Goal: Communication & Community: Answer question/provide support

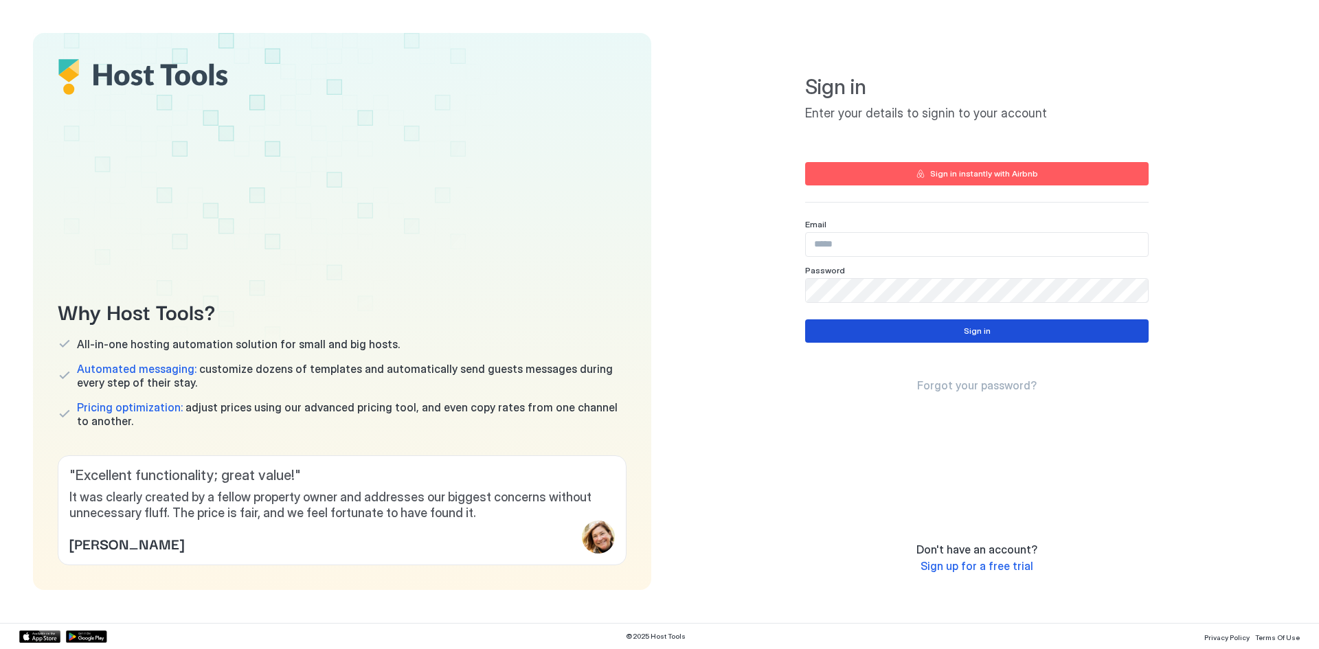
type input "**********"
click at [916, 322] on button "Sign in" at bounding box center [976, 330] width 343 height 23
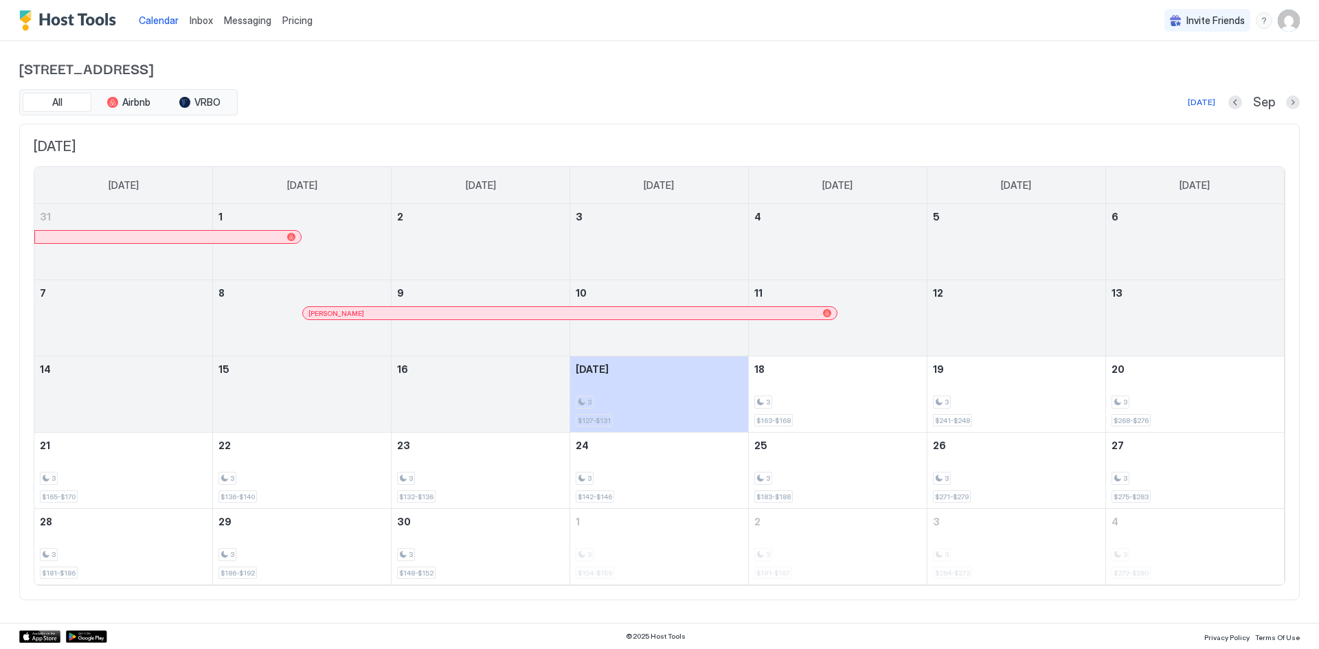
click at [203, 20] on span "Inbox" at bounding box center [201, 20] width 23 height 12
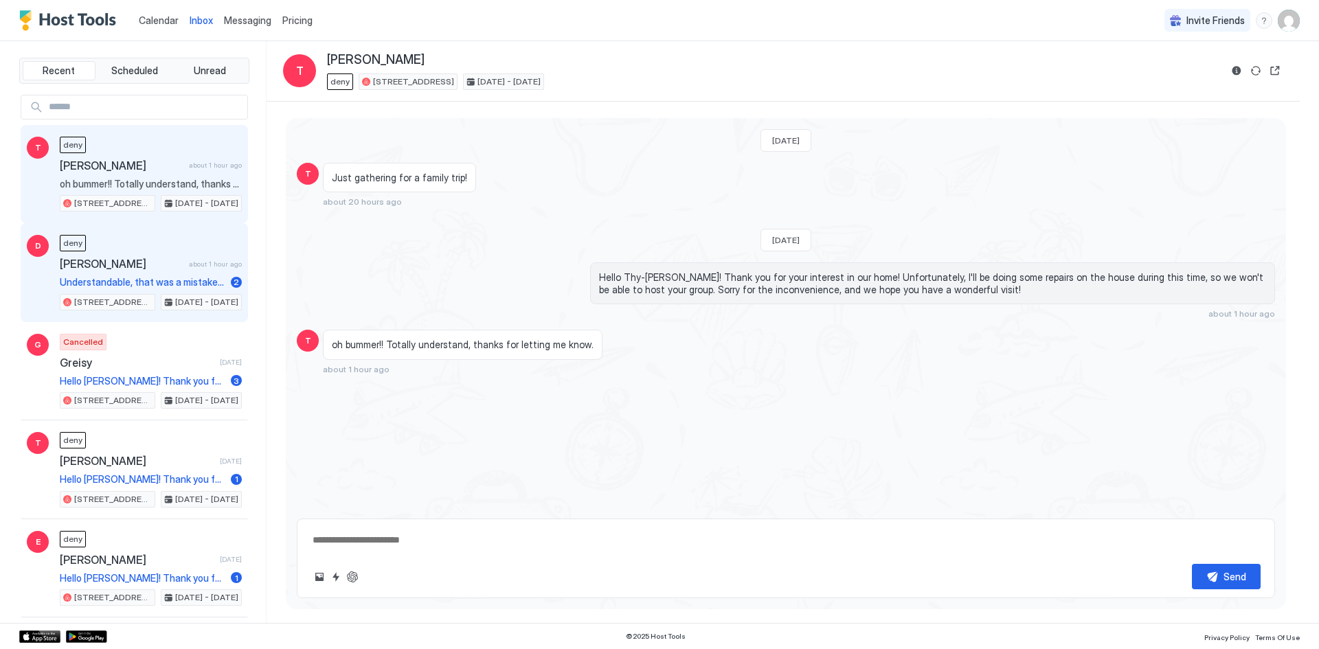
click at [158, 247] on div "deny [PERSON_NAME] about 1 hour ago Understandable, that was a mistake on our p…" at bounding box center [151, 273] width 182 height 76
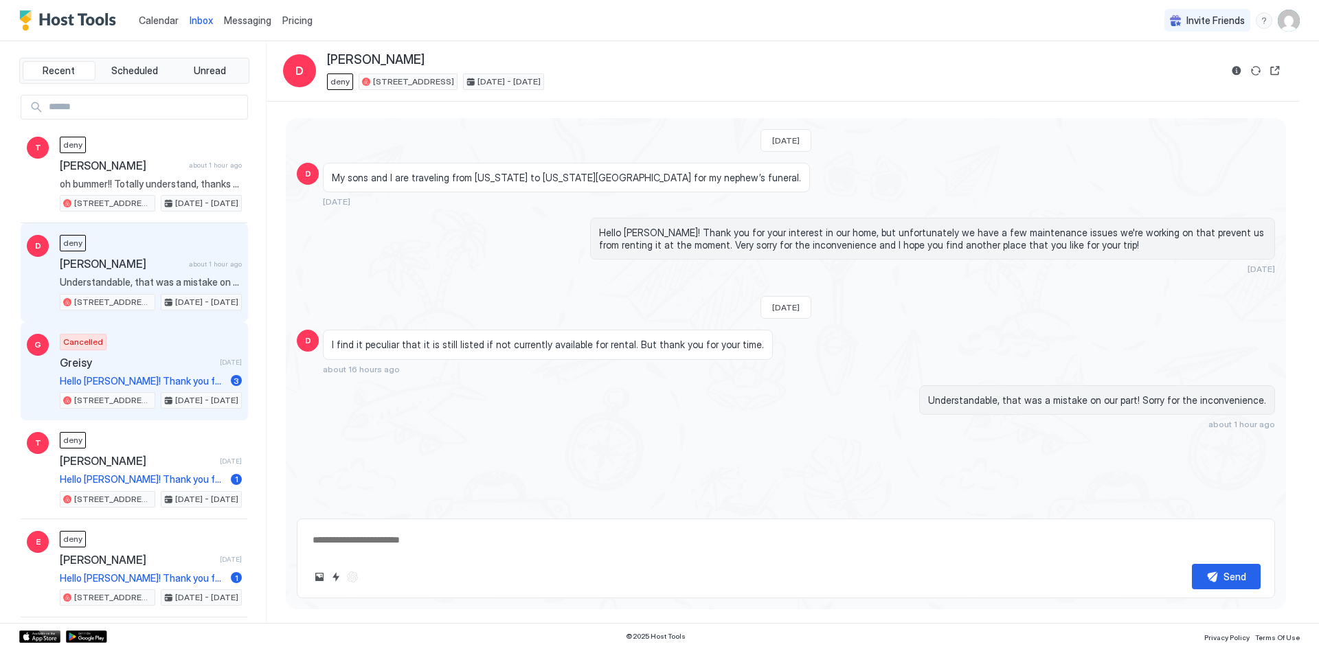
click at [157, 362] on span "Greisy" at bounding box center [137, 363] width 155 height 14
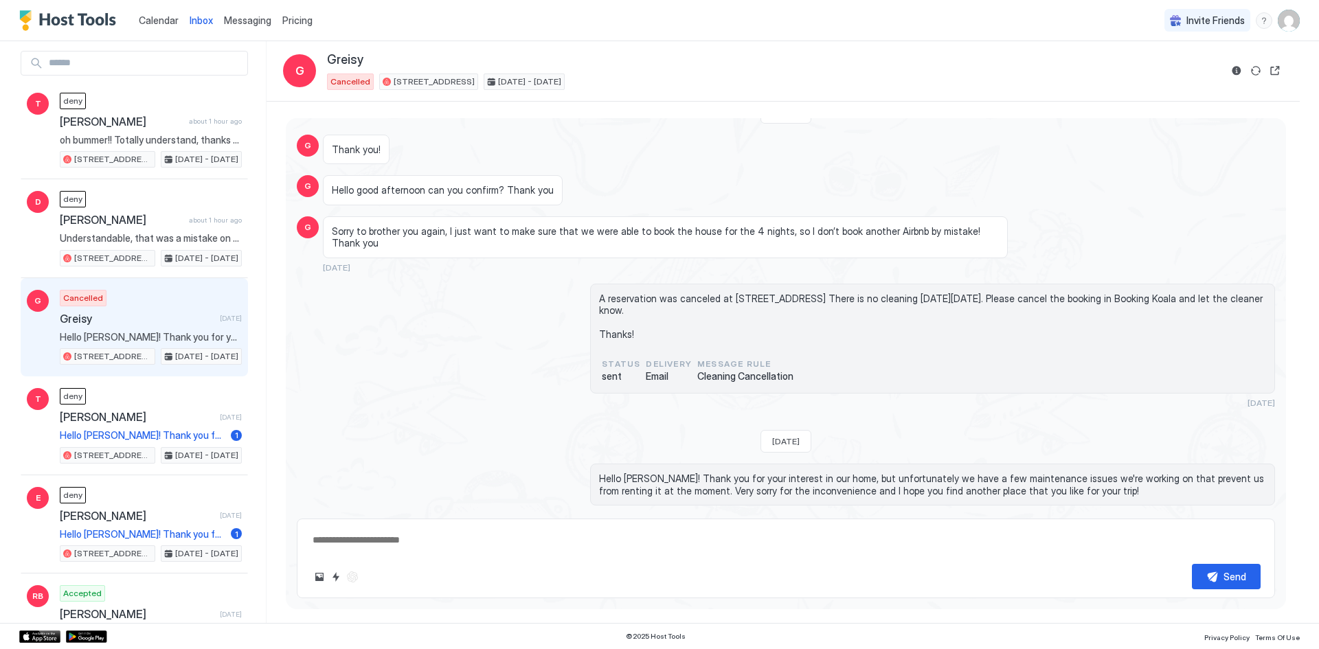
scroll to position [69, 0]
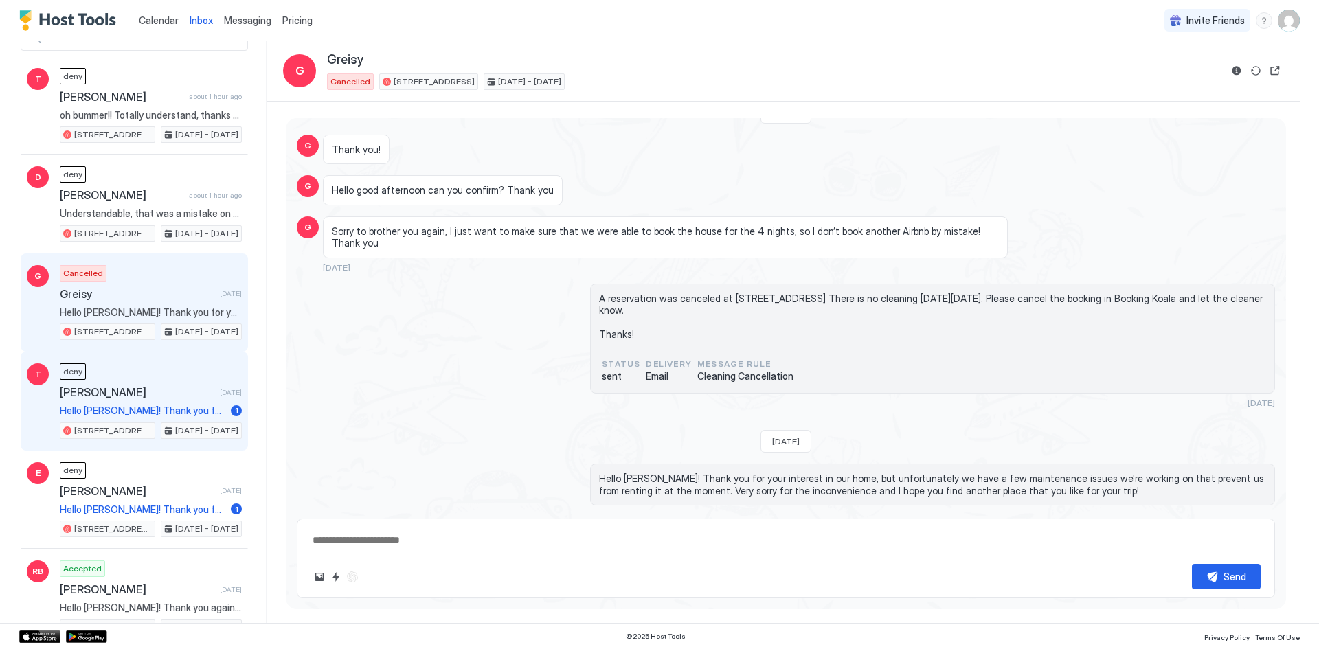
click at [190, 365] on div "deny [PERSON_NAME] [DATE] Hello [PERSON_NAME]! Thank you for your interest in o…" at bounding box center [151, 401] width 182 height 76
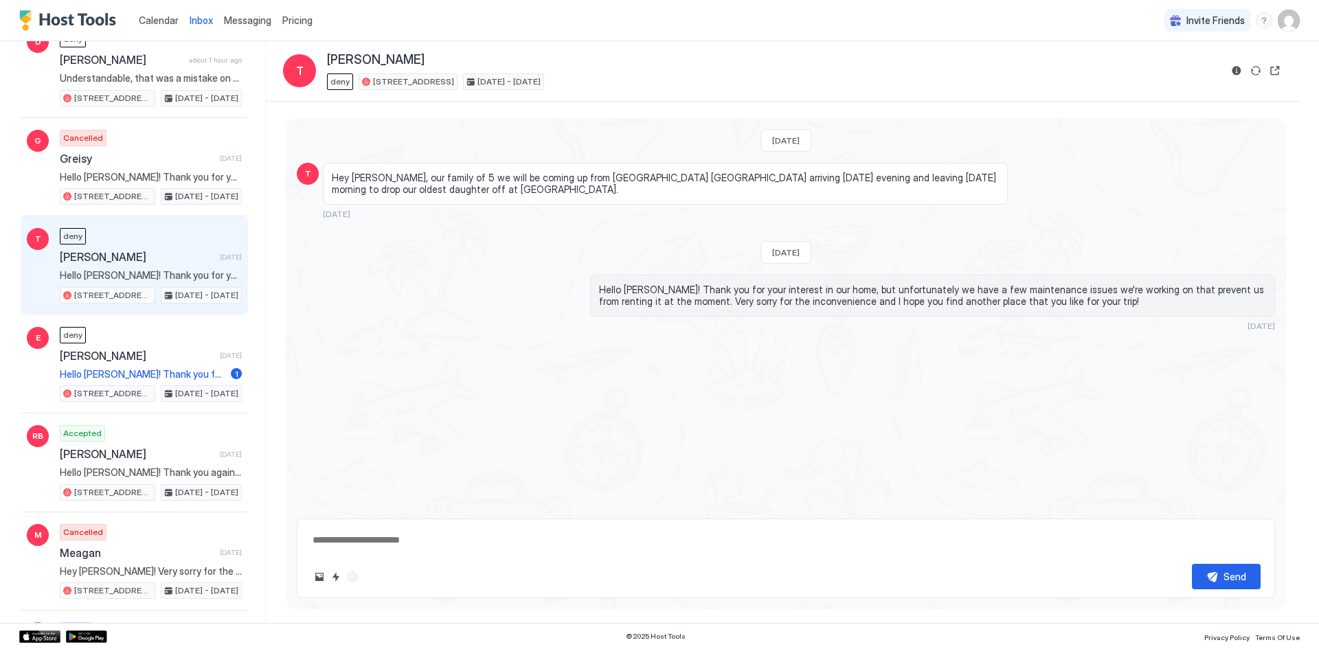
scroll to position [206, 0]
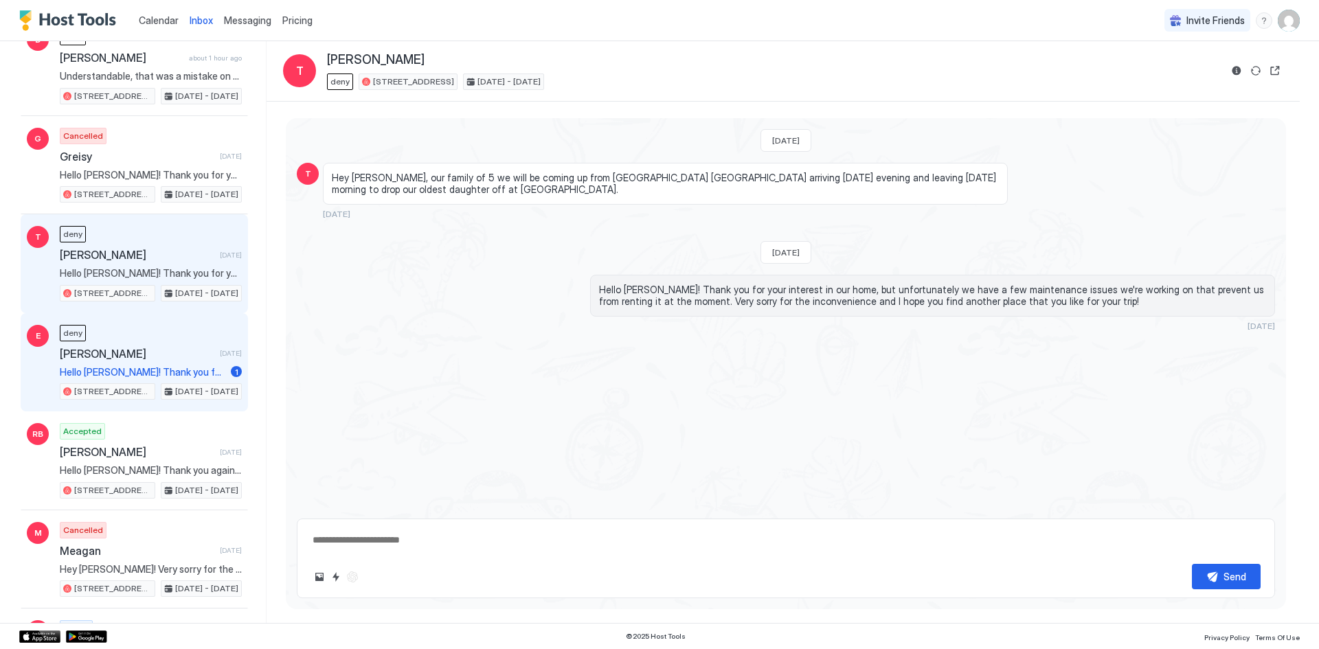
click at [191, 352] on span "[PERSON_NAME]" at bounding box center [137, 354] width 155 height 14
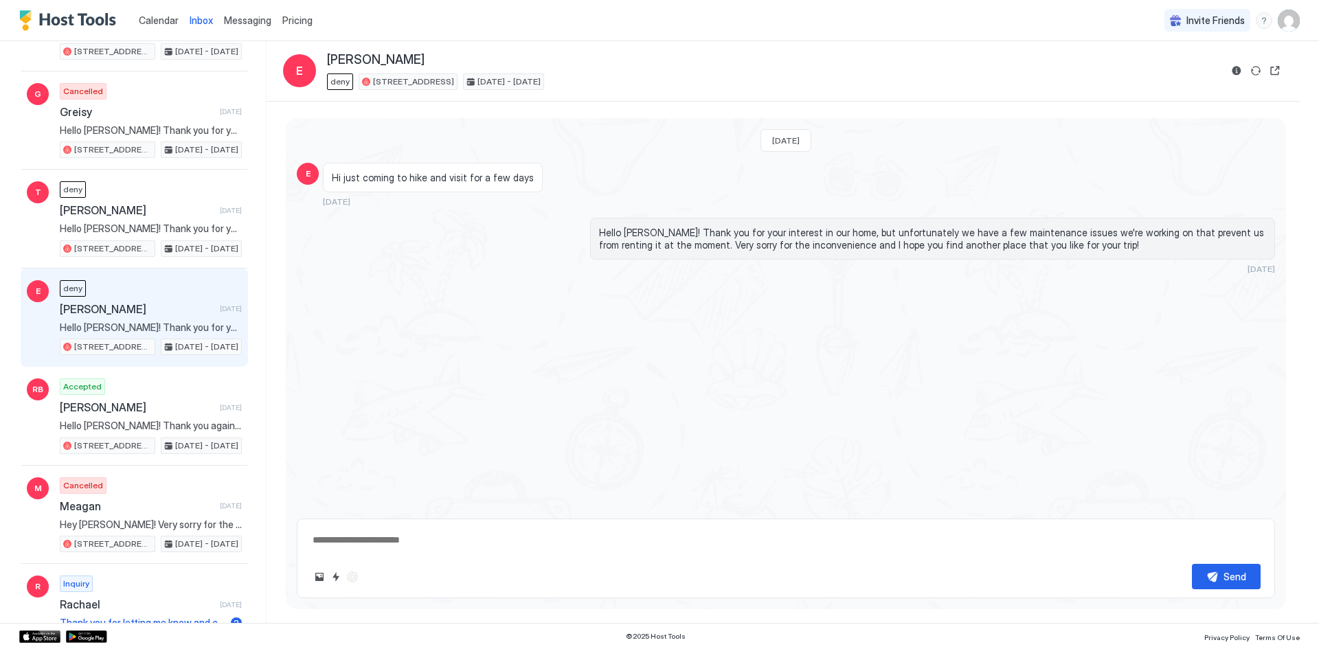
scroll to position [275, 0]
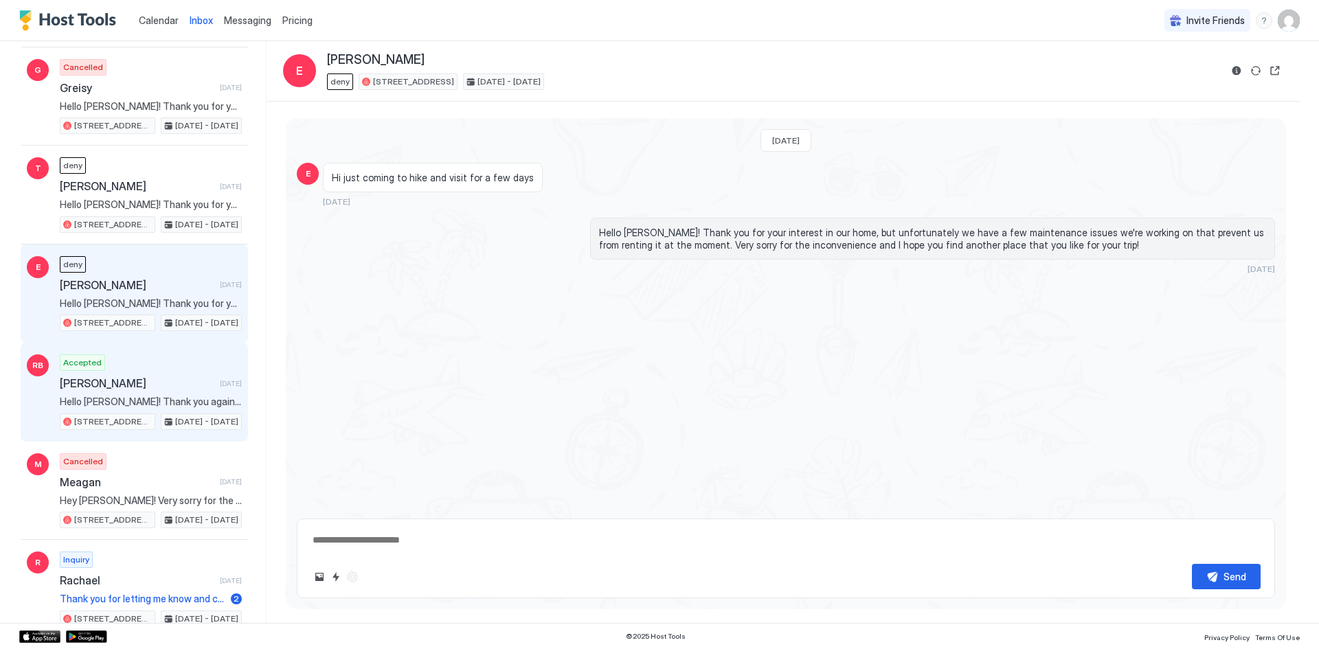
click at [192, 356] on div "Accepted [PERSON_NAME] [DATE] Hello [PERSON_NAME]! Thank you again for staying …" at bounding box center [151, 392] width 182 height 76
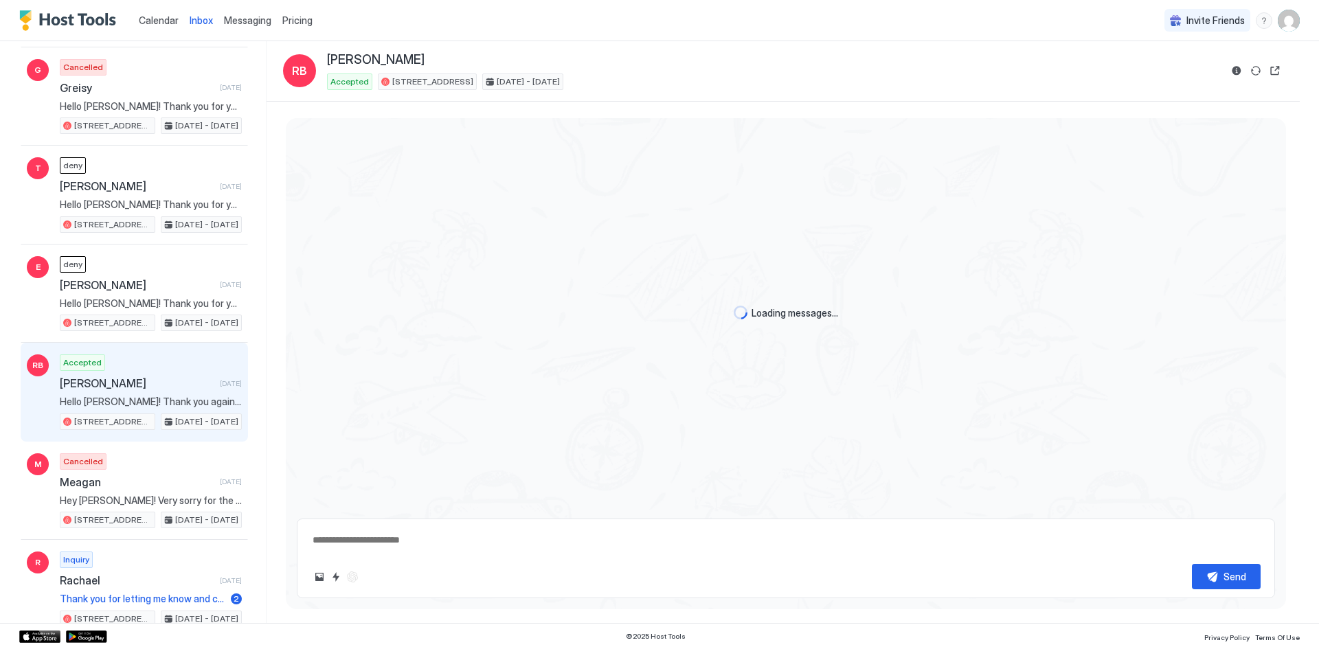
scroll to position [1451, 0]
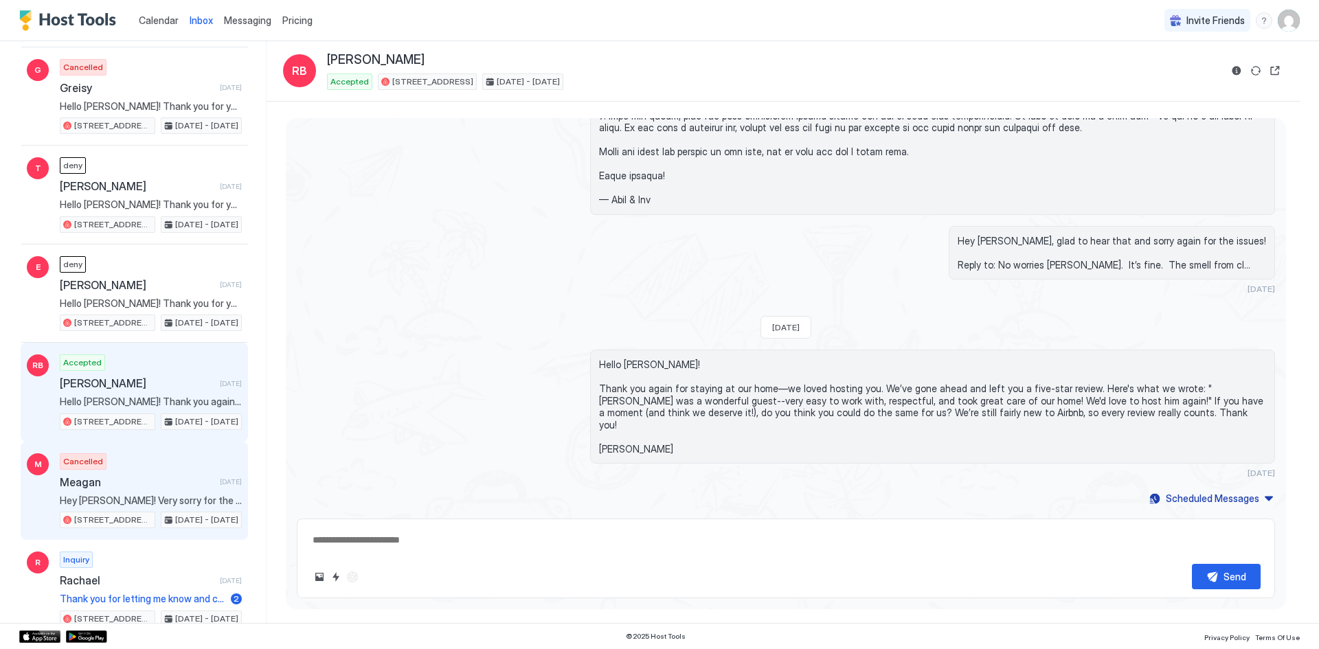
click at [218, 462] on div "Cancelled Meagan [DATE] Hey [PERSON_NAME]! Very sorry for the slow response on …" at bounding box center [151, 491] width 182 height 76
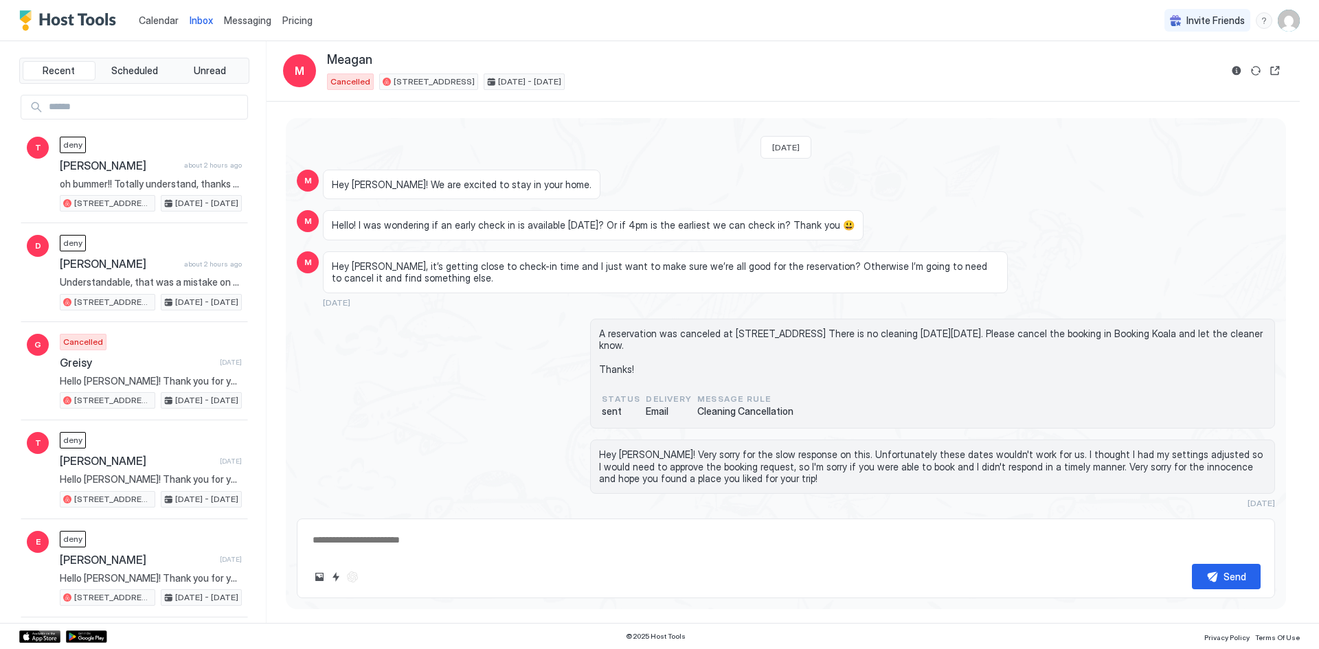
type textarea "*"
